Goal: Transaction & Acquisition: Purchase product/service

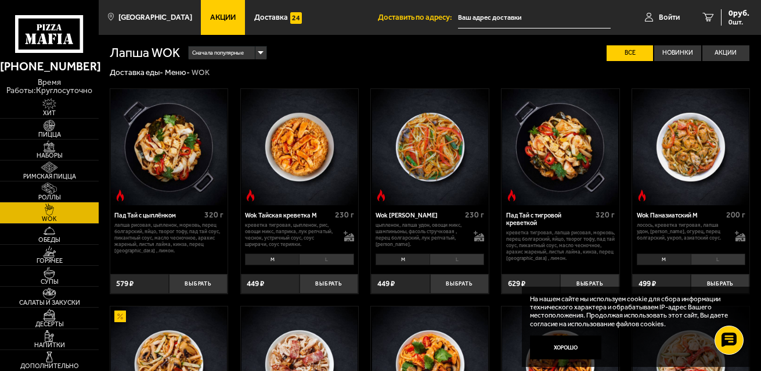
click at [502, 9] on input "text" at bounding box center [534, 17] width 152 height 21
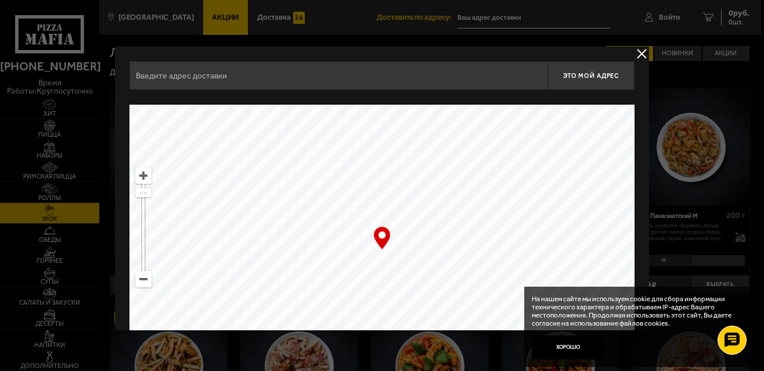
click at [312, 87] on input "text" at bounding box center [339, 75] width 418 height 29
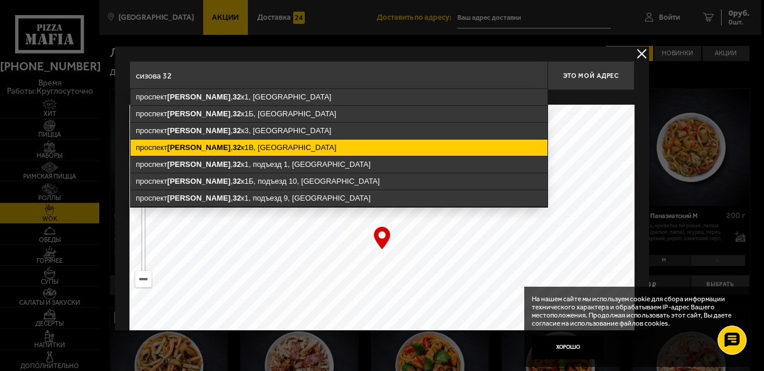
click at [267, 143] on ymaps "[STREET_ADDRESS]" at bounding box center [339, 147] width 417 height 16
type input "[STREET_ADDRESS]"
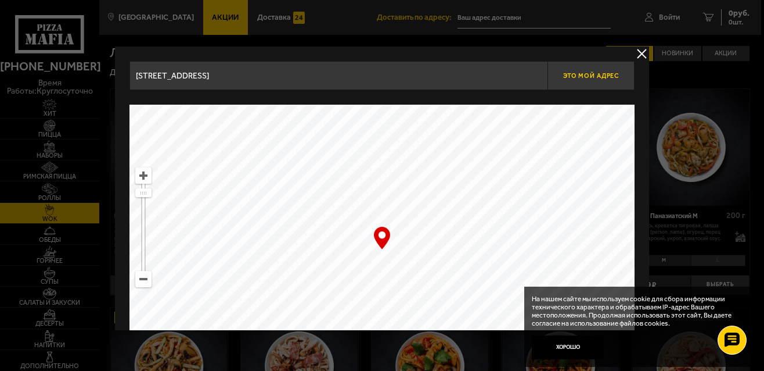
click at [582, 82] on button "Это мой адрес" at bounding box center [591, 75] width 87 height 29
type input "[STREET_ADDRESS]"
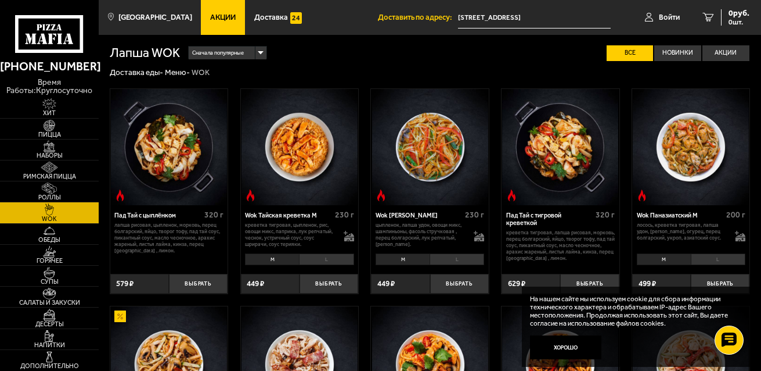
click at [331, 260] on li "L" at bounding box center [326, 259] width 55 height 12
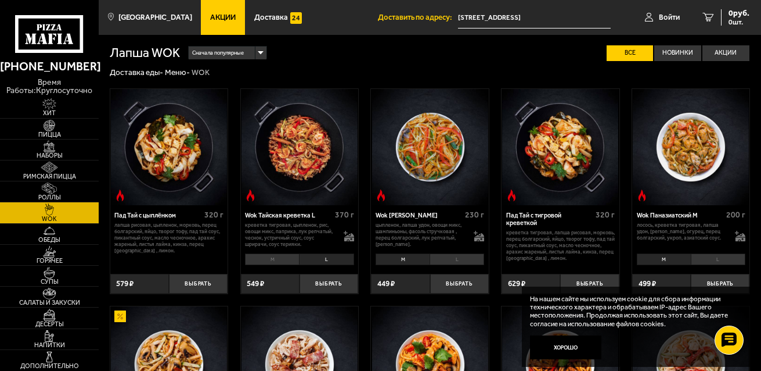
click at [293, 262] on li "M" at bounding box center [272, 259] width 54 height 12
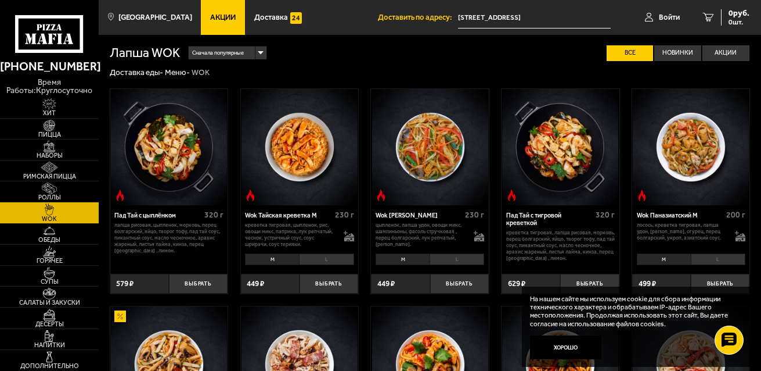
click at [323, 274] on div "Wok Тайская креветка M 230 г креветка тигровая, цыпленок, рис, овощи микс, папр…" at bounding box center [299, 249] width 117 height 88
click at [324, 279] on button "Выбрать" at bounding box center [329, 283] width 59 height 19
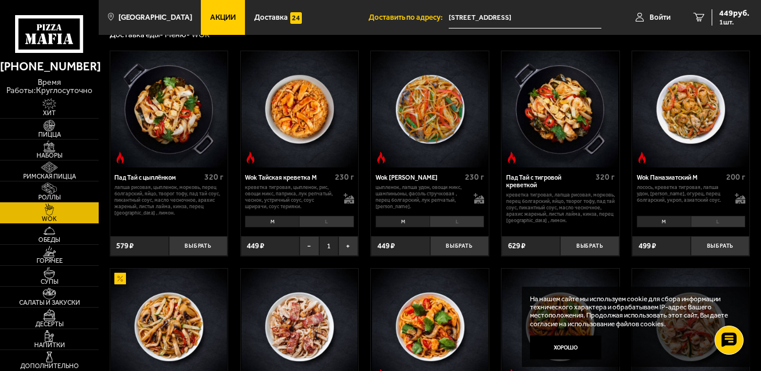
scroll to position [58, 0]
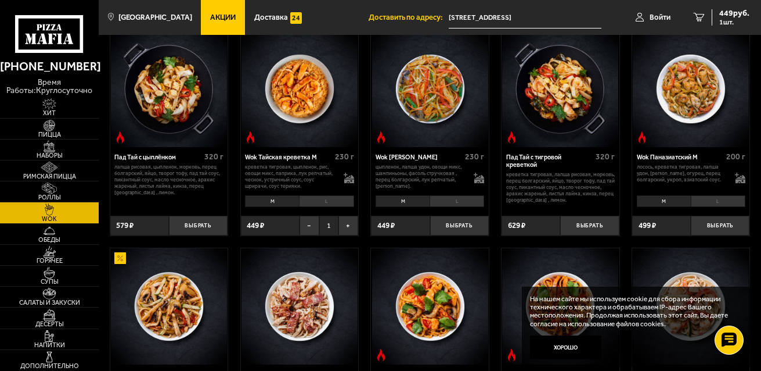
click at [721, 202] on li "L" at bounding box center [718, 201] width 55 height 12
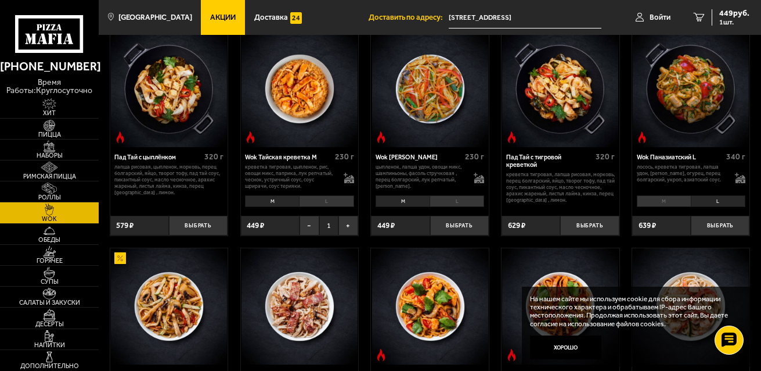
click at [679, 202] on li "M" at bounding box center [664, 201] width 54 height 12
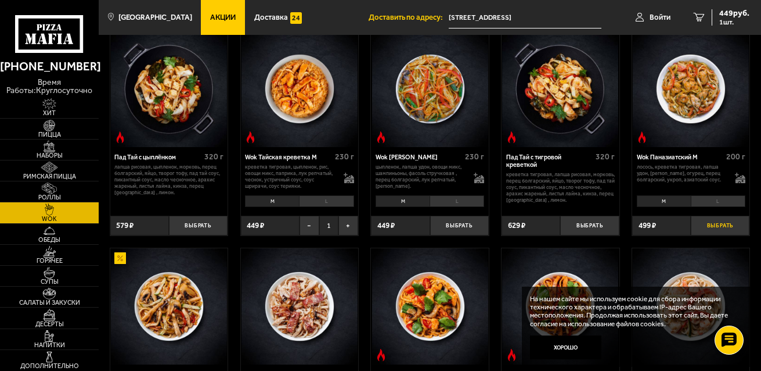
click at [726, 229] on button "Выбрать" at bounding box center [720, 224] width 59 height 19
click at [67, 151] on link "Наборы" at bounding box center [49, 149] width 99 height 20
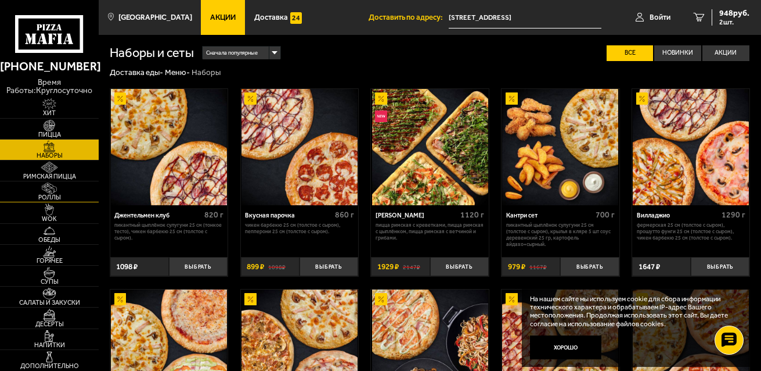
click at [66, 188] on link "Роллы" at bounding box center [49, 191] width 99 height 20
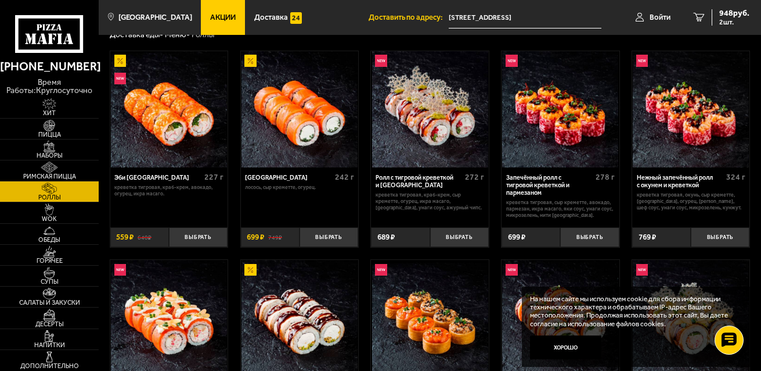
scroll to position [58, 0]
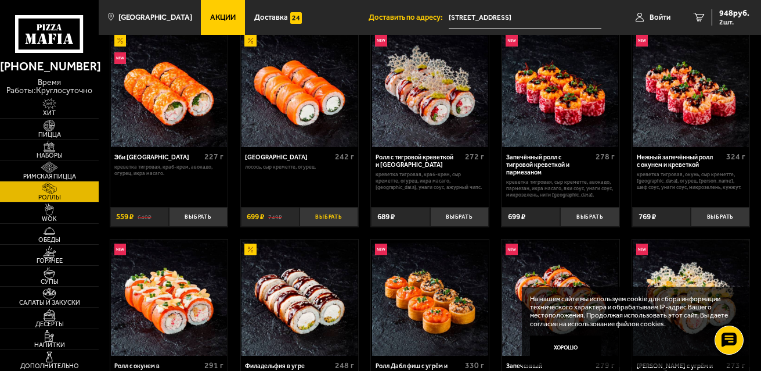
click at [338, 217] on button "Выбрать" at bounding box center [329, 216] width 59 height 19
click at [49, 233] on img at bounding box center [49, 231] width 30 height 12
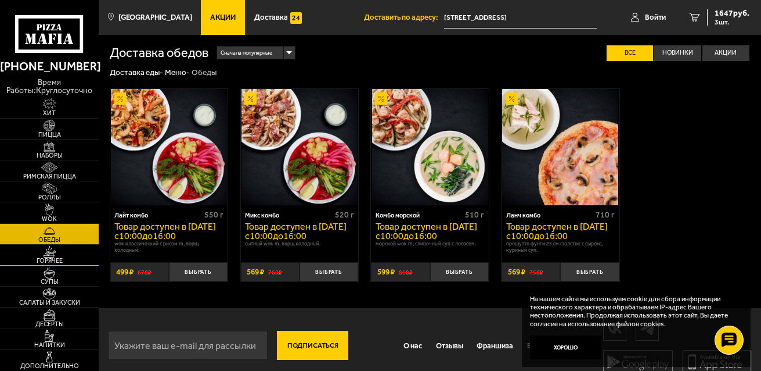
click at [51, 251] on img at bounding box center [49, 252] width 30 height 12
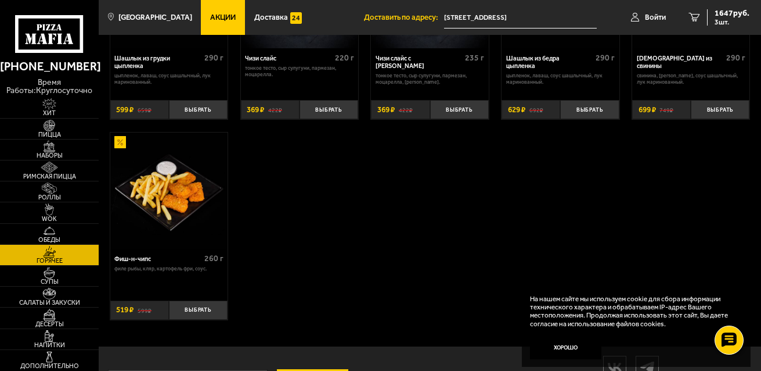
scroll to position [639, 0]
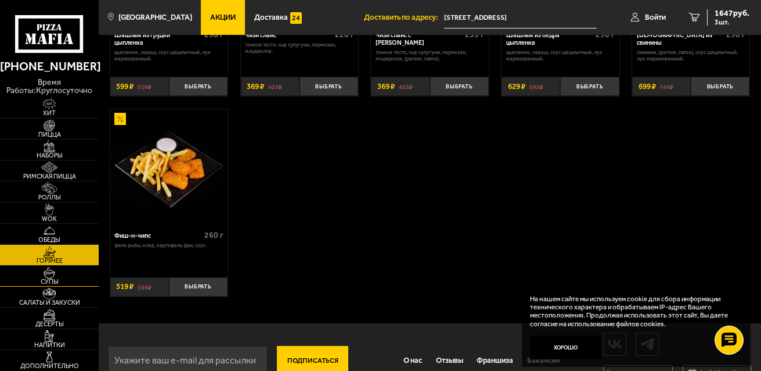
click at [34, 272] on link "Супы" at bounding box center [49, 275] width 99 height 20
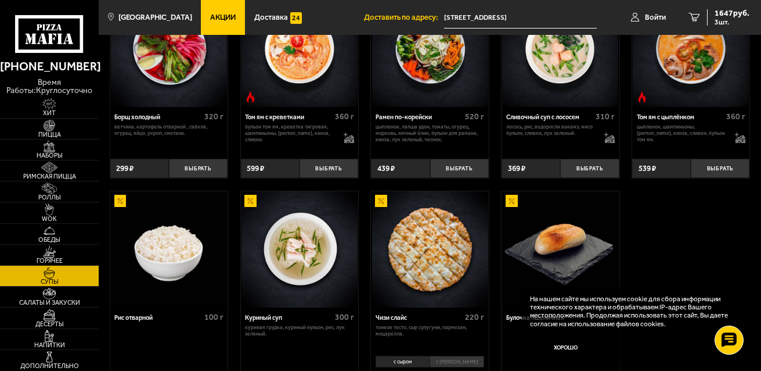
scroll to position [213, 0]
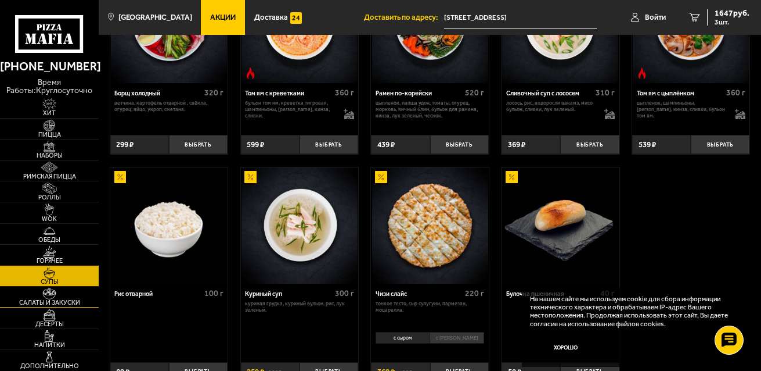
click at [54, 299] on span "Салаты и закуски" at bounding box center [49, 302] width 99 height 6
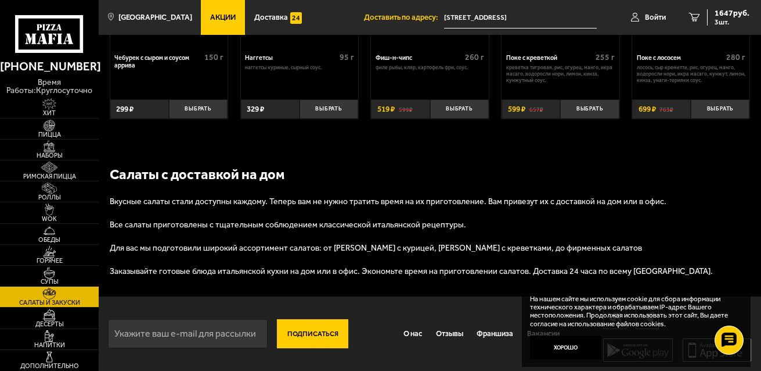
scroll to position [621, 0]
click at [52, 319] on img at bounding box center [49, 314] width 30 height 12
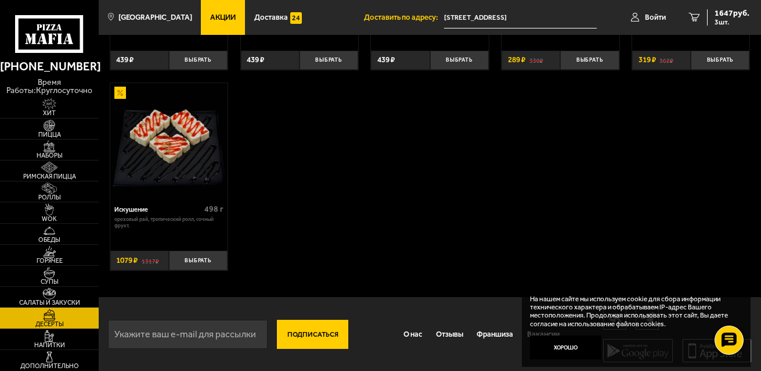
scroll to position [409, 0]
click at [63, 359] on img at bounding box center [49, 357] width 30 height 12
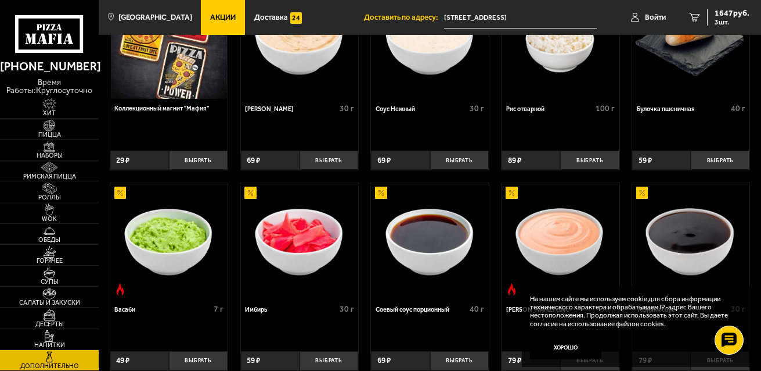
scroll to position [232, 0]
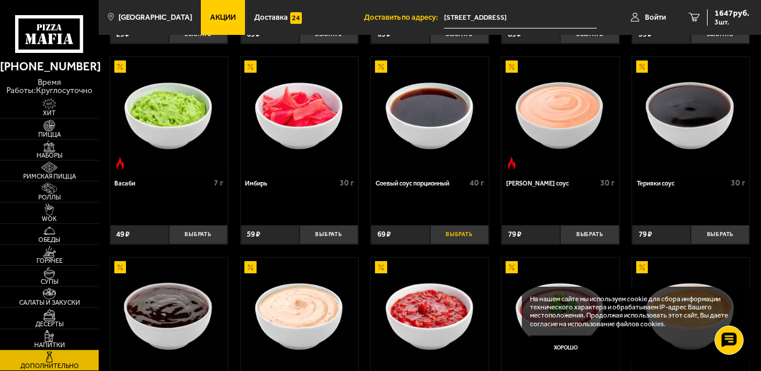
click at [473, 231] on button "Выбрать" at bounding box center [459, 234] width 59 height 19
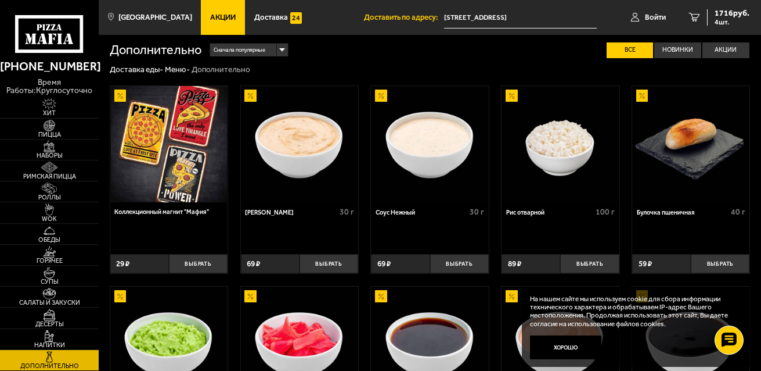
scroll to position [0, 0]
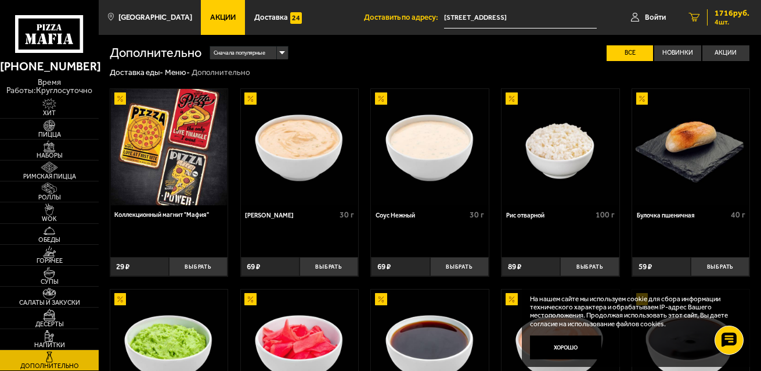
click at [725, 13] on span "1716 руб." at bounding box center [732, 13] width 35 height 8
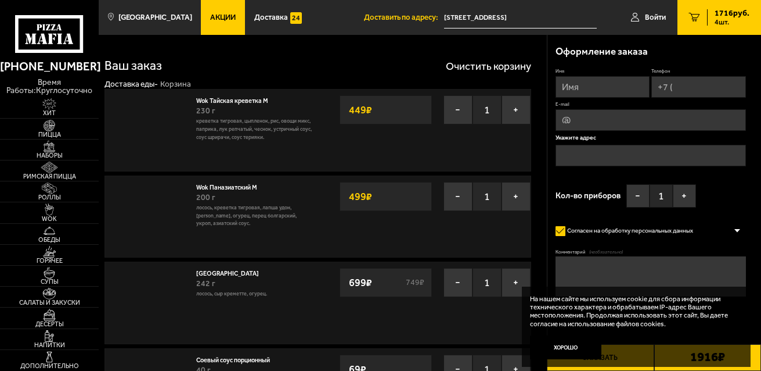
type input "[STREET_ADDRESS]"
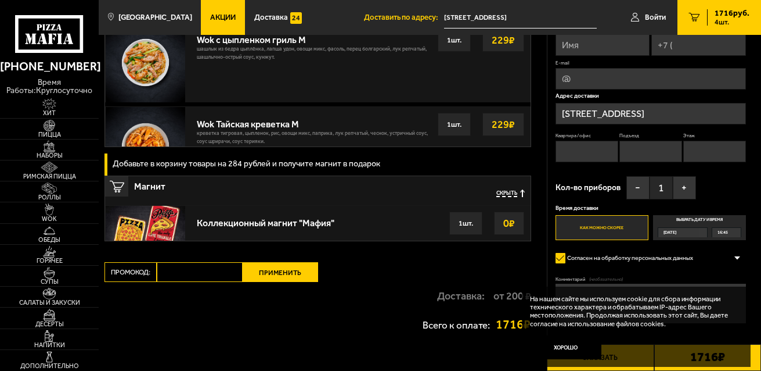
scroll to position [813, 0]
